Goal: Complete application form

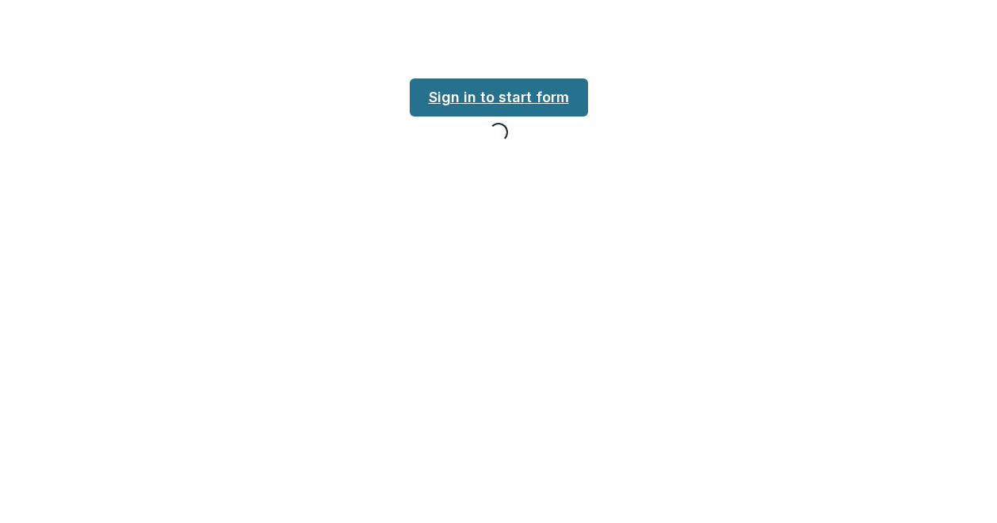
click at [553, 104] on link "Sign in to start form" at bounding box center [499, 97] width 178 height 38
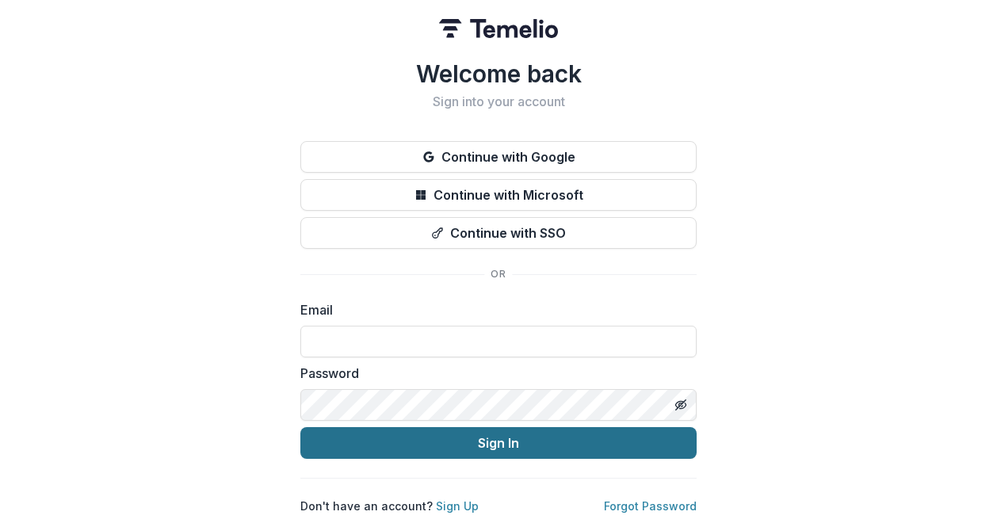
type input "**********"
click at [510, 440] on button "Sign In" at bounding box center [498, 443] width 396 height 32
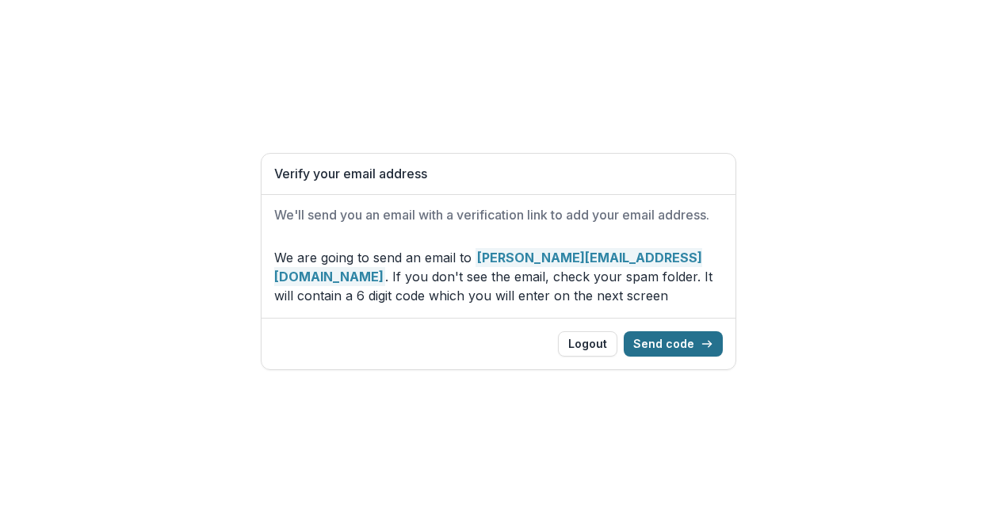
click at [689, 341] on button "Send code" at bounding box center [673, 343] width 99 height 25
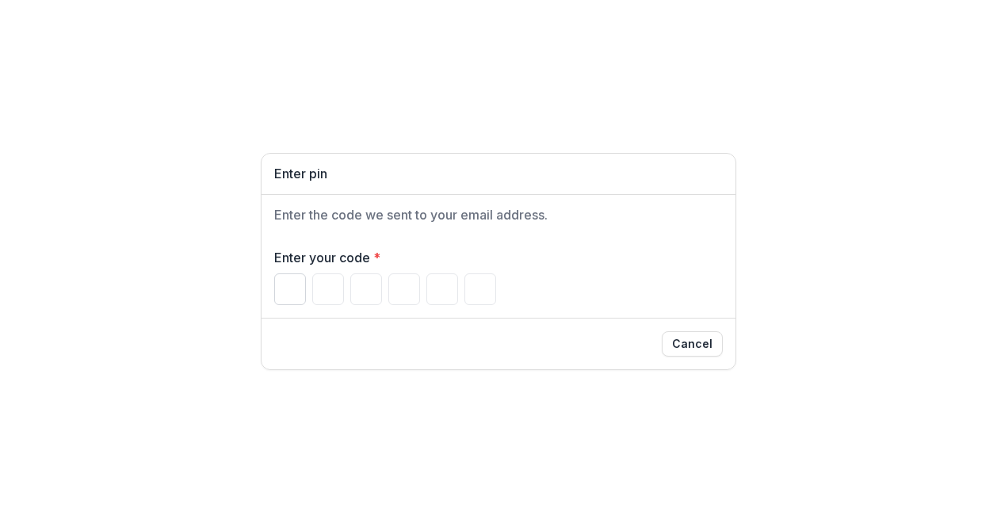
click at [284, 281] on input "Please enter your pin code" at bounding box center [290, 289] width 32 height 32
click at [292, 289] on input "Please enter your pin code" at bounding box center [290, 289] width 32 height 32
type input "*"
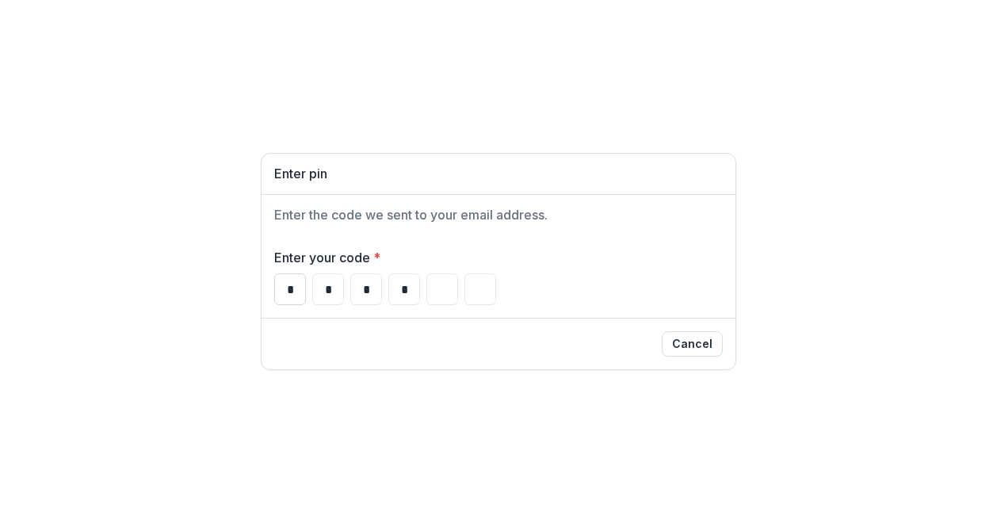
type input "*"
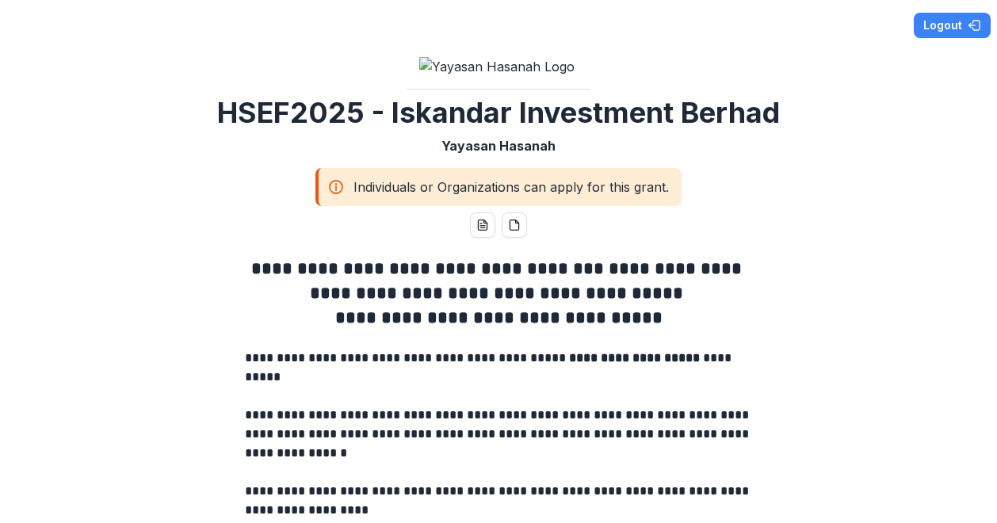
click at [558, 206] on div "Individuals or Organizations can apply for this grant." at bounding box center [498, 187] width 366 height 38
click at [520, 76] on img at bounding box center [498, 66] width 158 height 19
click at [512, 76] on img at bounding box center [498, 66] width 158 height 19
click at [664, 94] on div "**********" at bounding box center [498, 261] width 997 height 523
